Goal: Obtain resource: Download file/media

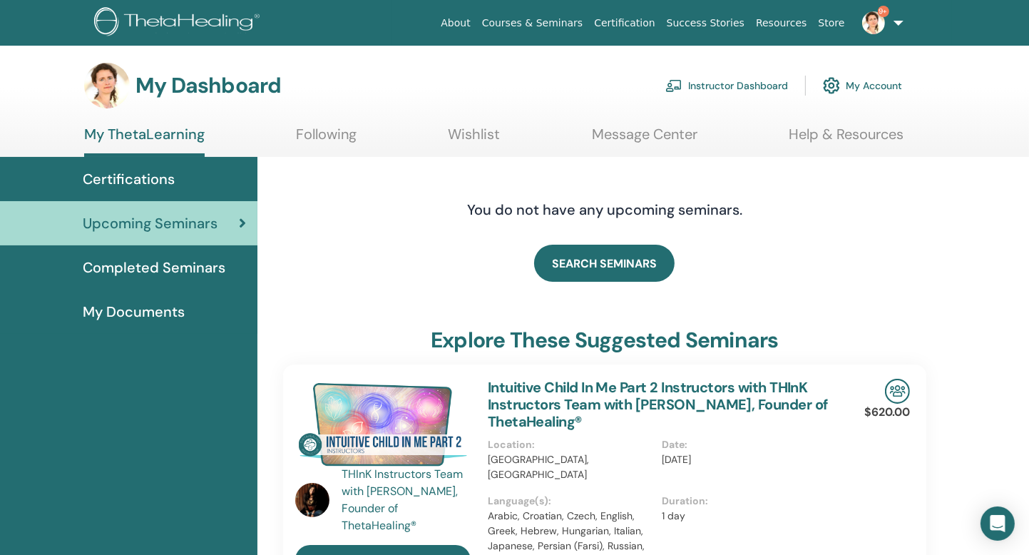
click at [724, 86] on link "Instructor Dashboard" at bounding box center [726, 85] width 123 height 31
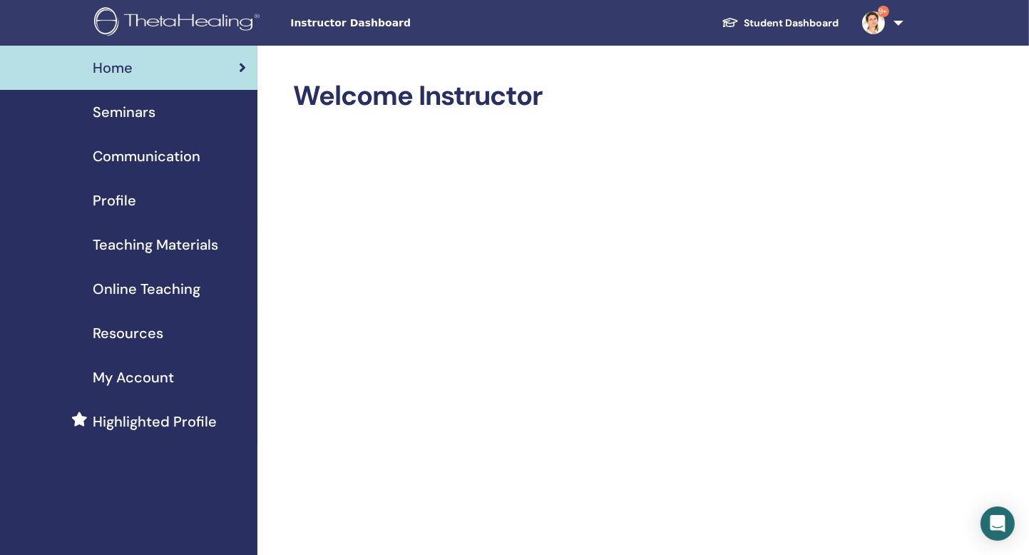
click at [148, 109] on span "Seminars" at bounding box center [124, 111] width 63 height 21
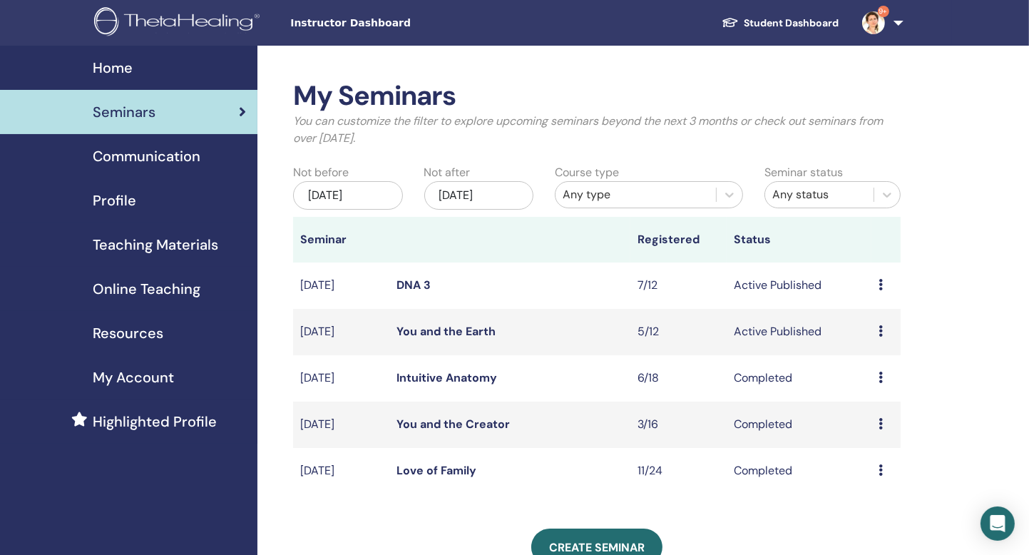
click at [205, 246] on span "Teaching Materials" at bounding box center [156, 244] width 126 height 21
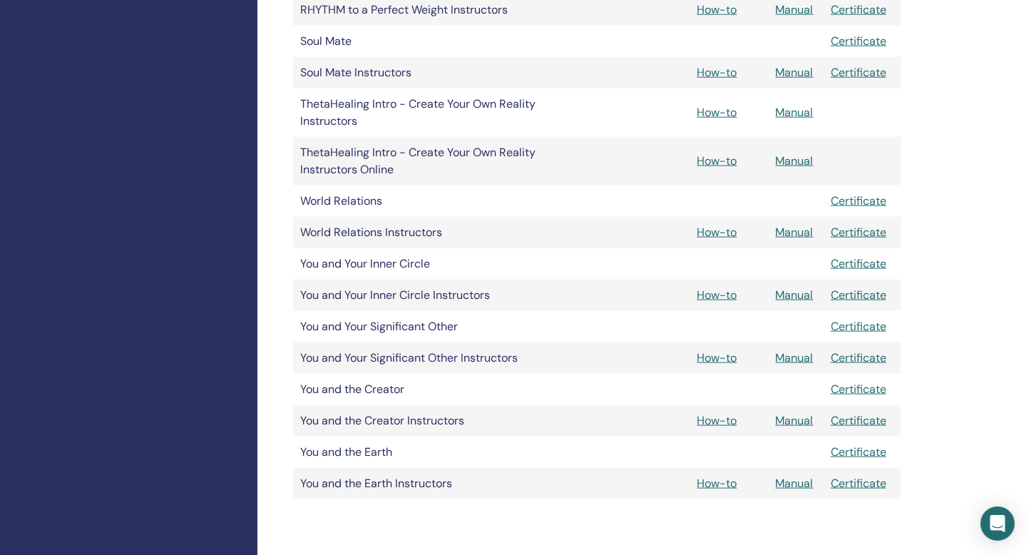
scroll to position [1602, 0]
click at [790, 483] on link "Manual" at bounding box center [795, 482] width 38 height 15
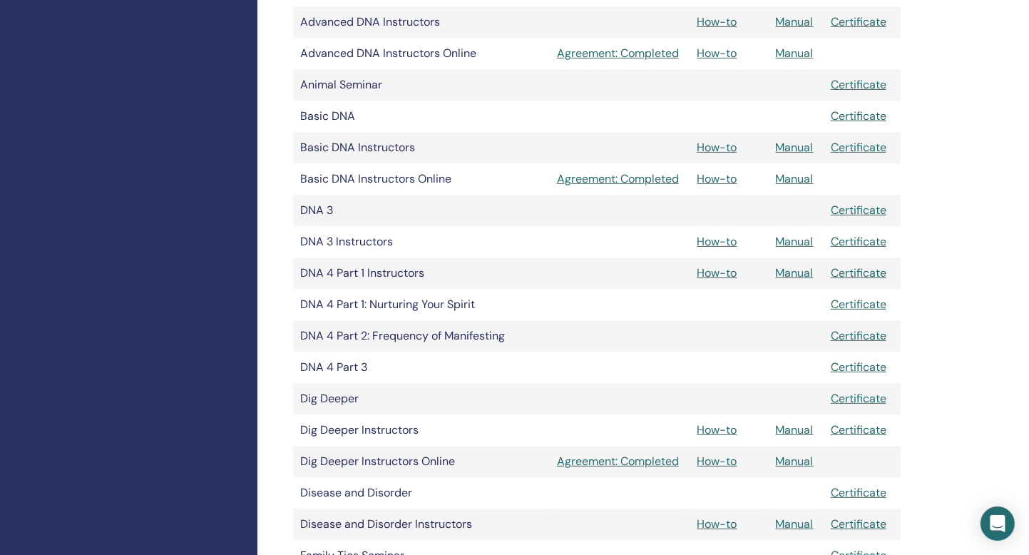
scroll to position [442, 0]
click at [796, 245] on link "Manual" at bounding box center [795, 242] width 38 height 15
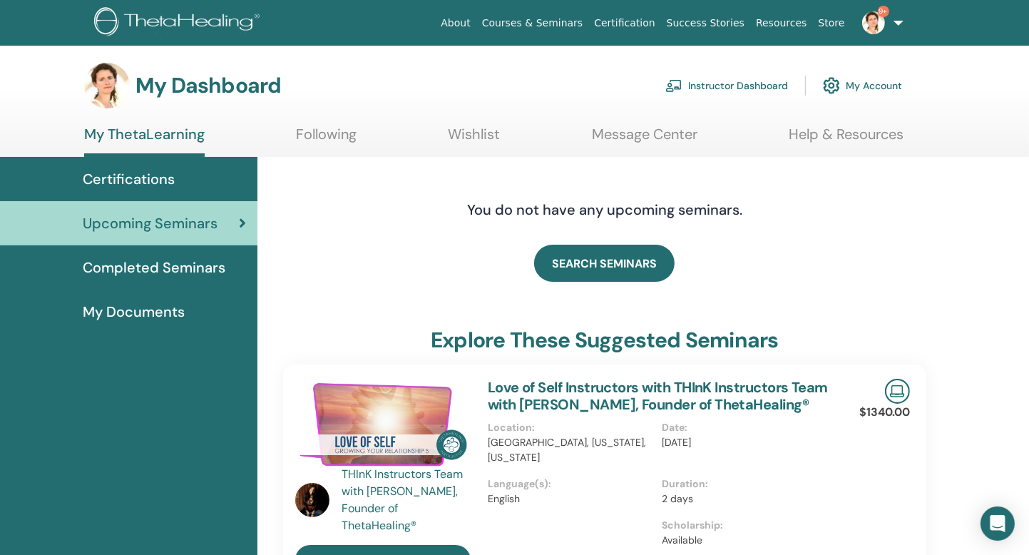
click at [767, 83] on link "Instructor Dashboard" at bounding box center [726, 85] width 123 height 31
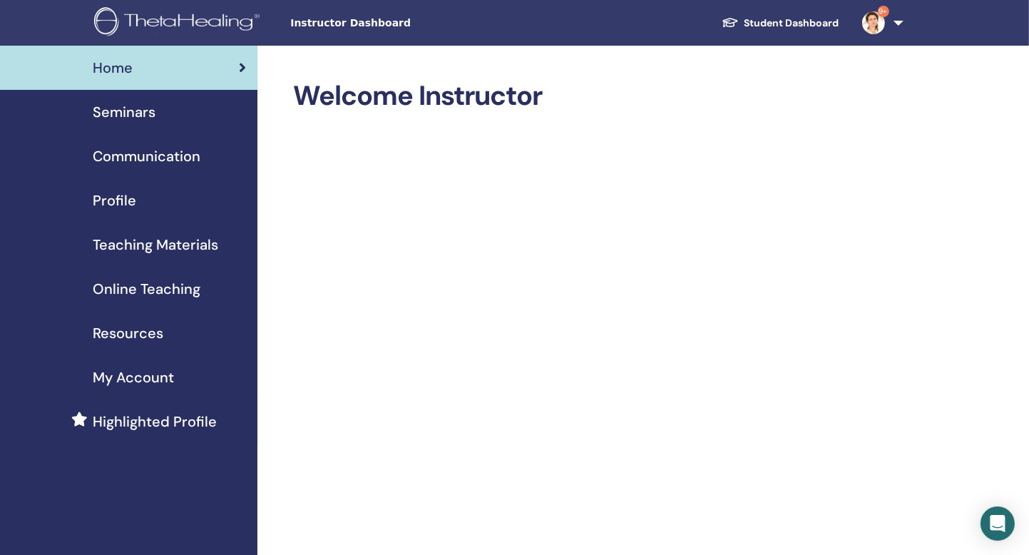
click at [139, 113] on span "Seminars" at bounding box center [124, 111] width 63 height 21
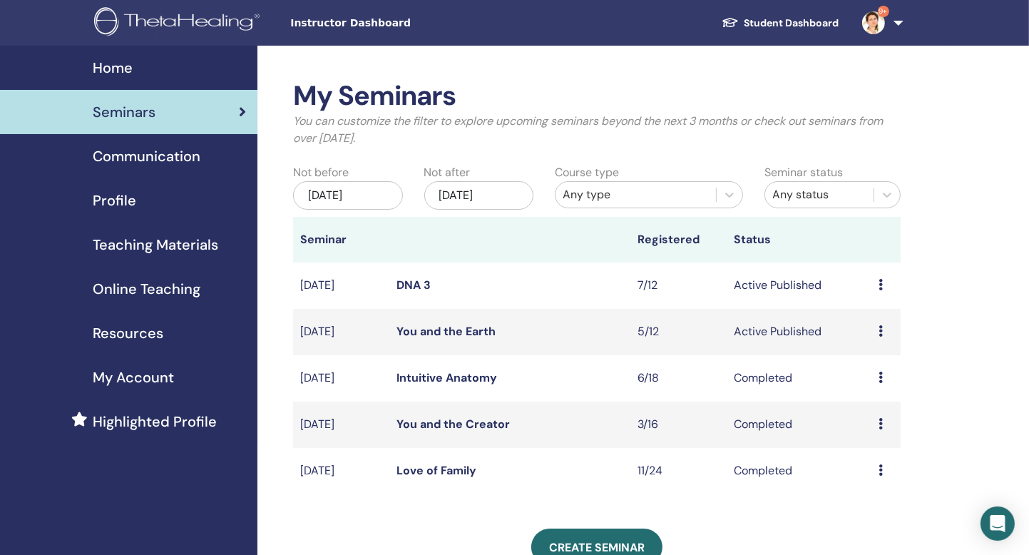
click at [189, 241] on span "Teaching Materials" at bounding box center [156, 244] width 126 height 21
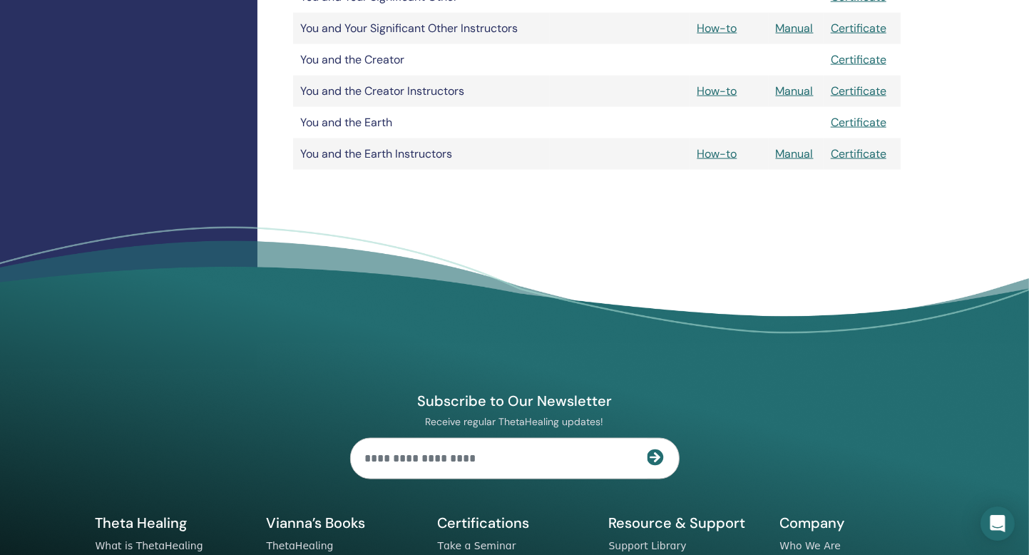
scroll to position [1925, 0]
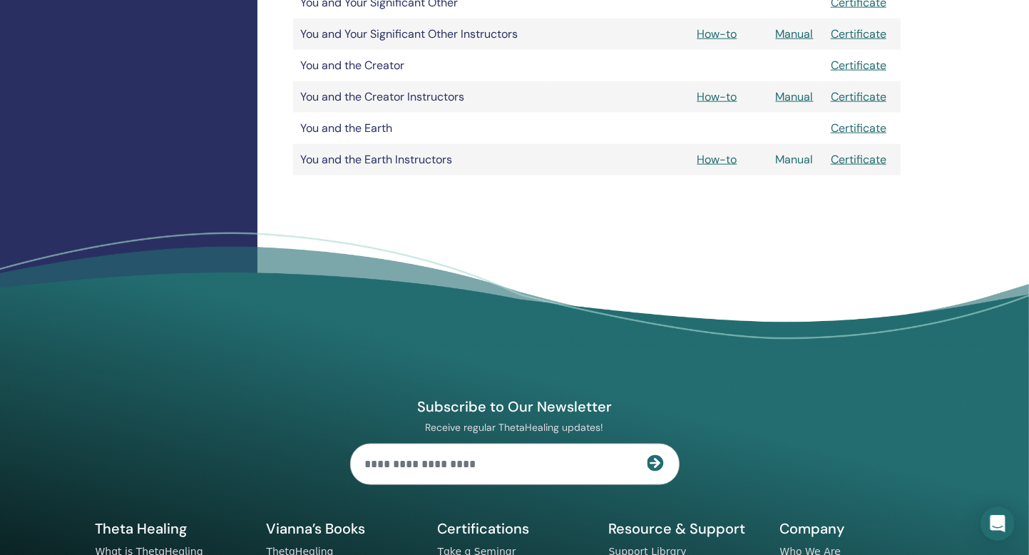
click at [804, 162] on link "Manual" at bounding box center [795, 159] width 38 height 15
